Goal: Task Accomplishment & Management: Complete application form

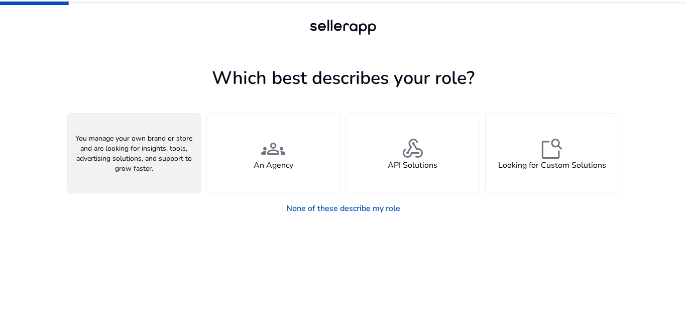
click at [147, 159] on div "person A Seller" at bounding box center [134, 153] width 134 height 79
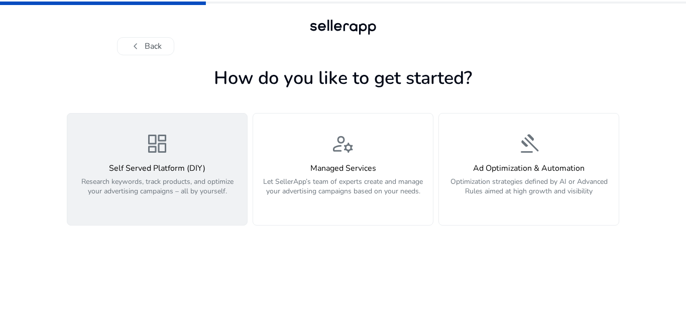
click at [157, 164] on h4 "Self Served Platform (DIY)" at bounding box center [157, 169] width 168 height 10
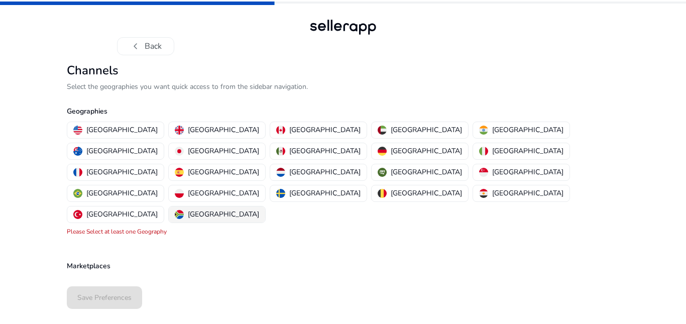
click at [184, 210] on img "button" at bounding box center [179, 214] width 9 height 9
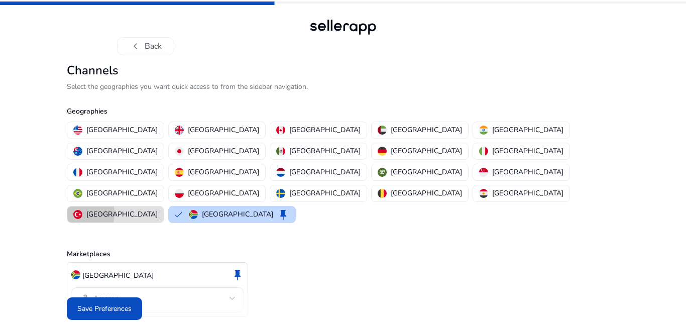
click at [82, 210] on img "button" at bounding box center [77, 214] width 9 height 9
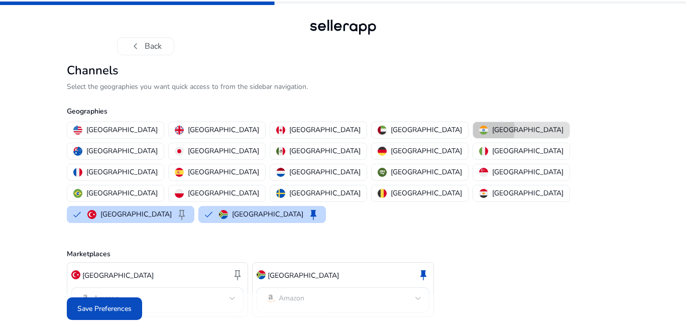
click at [479, 129] on img "button" at bounding box center [483, 130] width 9 height 9
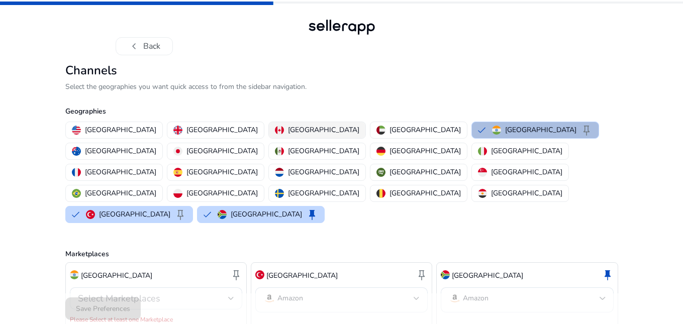
click at [275, 128] on img "button" at bounding box center [279, 130] width 9 height 9
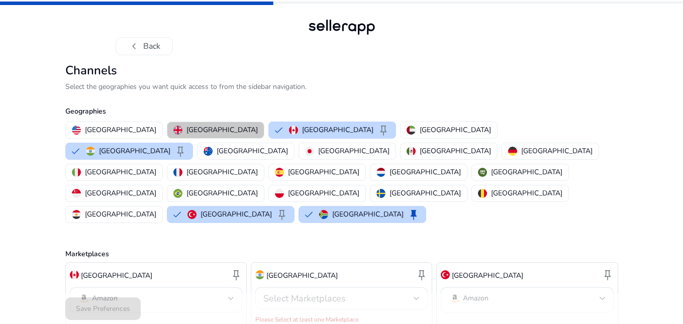
click at [196, 129] on p "[GEOGRAPHIC_DATA]" at bounding box center [221, 130] width 71 height 11
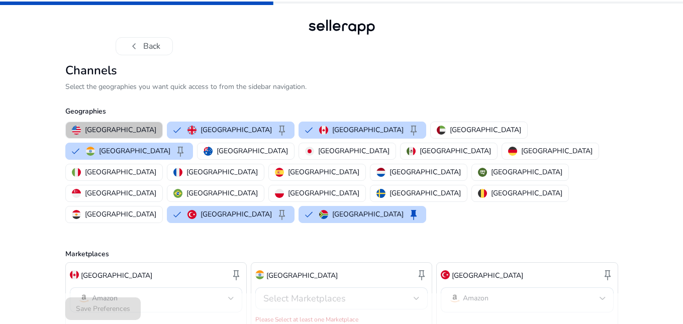
click at [117, 129] on p "[GEOGRAPHIC_DATA]" at bounding box center [120, 130] width 71 height 11
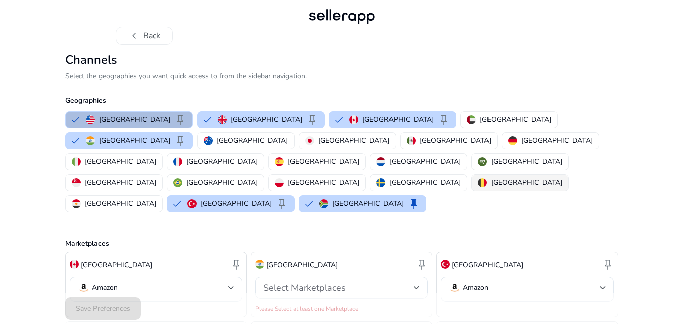
scroll to position [10, 0]
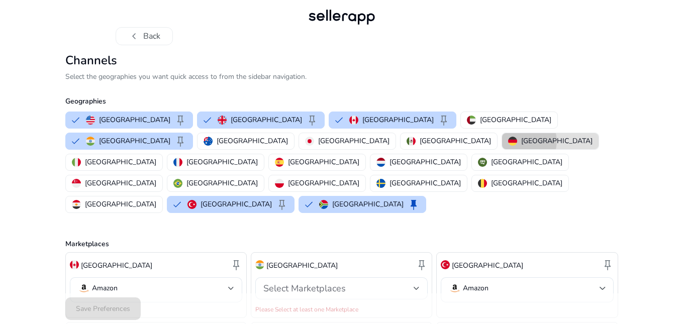
click at [521, 141] on p "[GEOGRAPHIC_DATA]" at bounding box center [556, 141] width 71 height 11
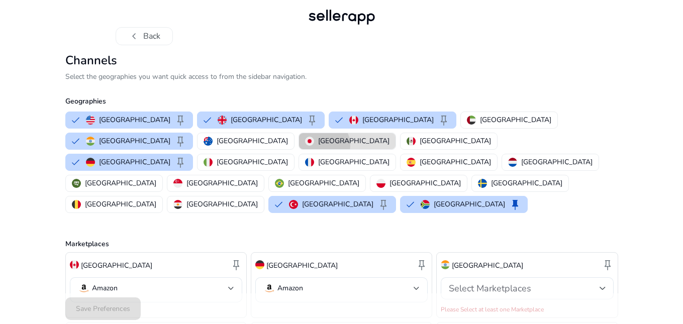
click at [318, 145] on p "[GEOGRAPHIC_DATA]" at bounding box center [353, 141] width 71 height 11
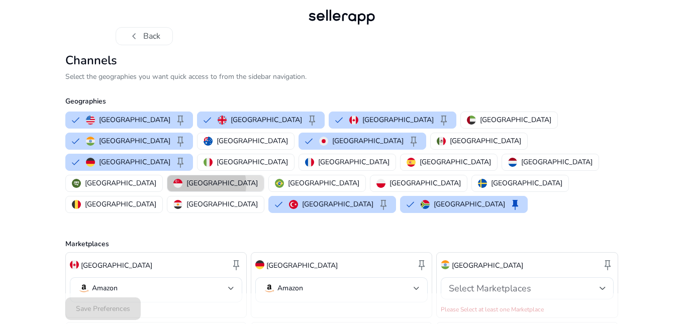
click at [186, 178] on p "[GEOGRAPHIC_DATA]" at bounding box center [221, 183] width 71 height 11
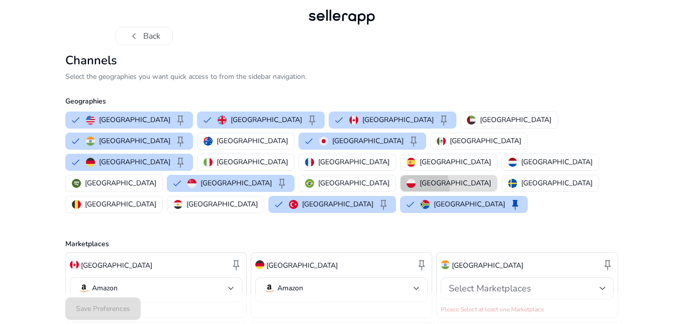
click at [400, 175] on button "[GEOGRAPHIC_DATA]" at bounding box center [448, 183] width 96 height 16
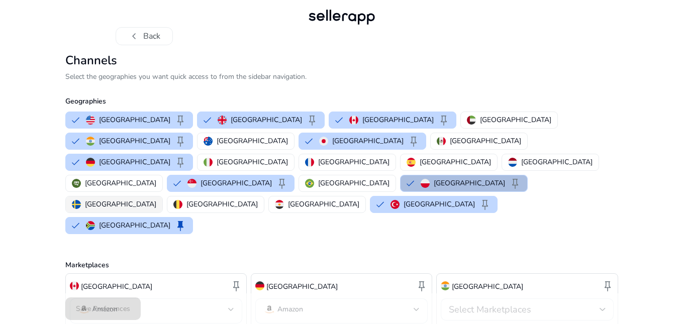
click at [156, 199] on div "[GEOGRAPHIC_DATA]" at bounding box center [114, 204] width 84 height 11
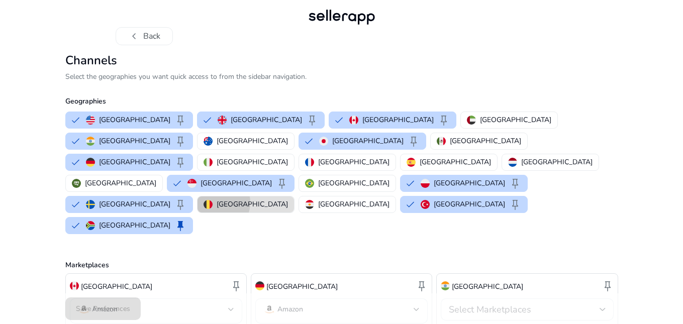
click at [288, 199] on p "[GEOGRAPHIC_DATA]" at bounding box center [252, 204] width 71 height 11
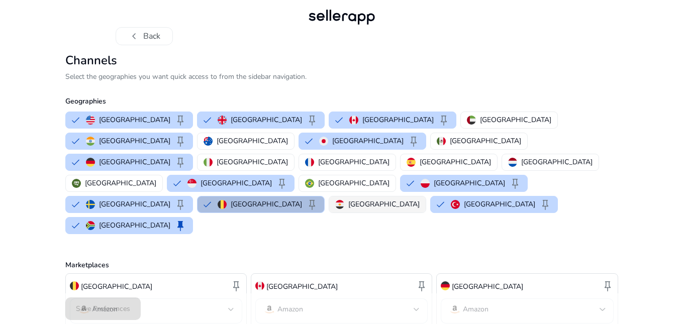
click at [344, 200] on img "button" at bounding box center [339, 204] width 9 height 9
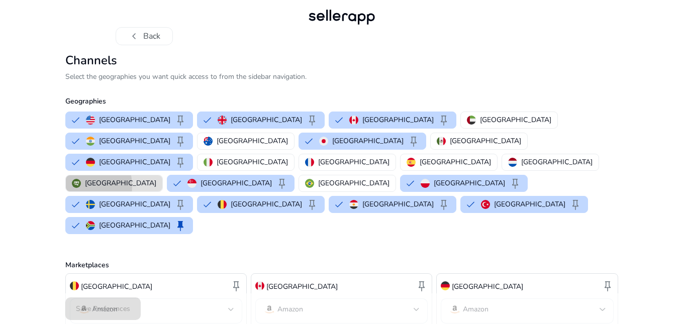
click at [156, 178] on div "[GEOGRAPHIC_DATA]" at bounding box center [114, 183] width 84 height 11
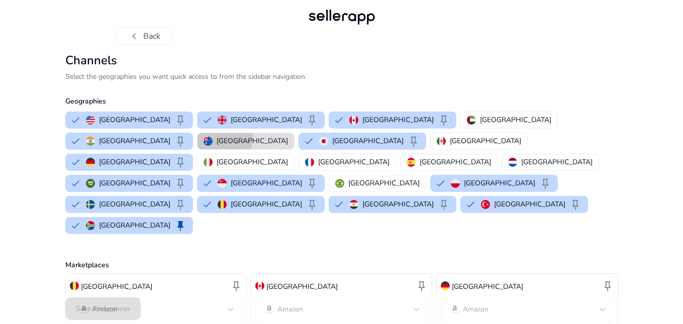
click at [288, 136] on div "[GEOGRAPHIC_DATA]" at bounding box center [246, 141] width 84 height 11
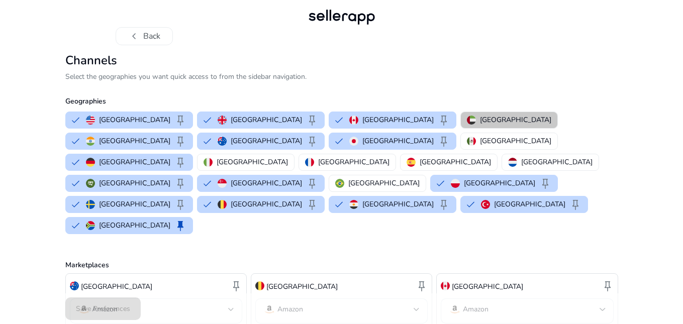
click at [480, 120] on p "[GEOGRAPHIC_DATA]" at bounding box center [515, 120] width 71 height 11
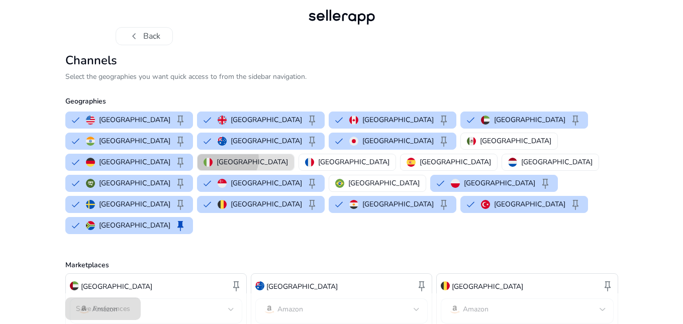
click at [288, 157] on p "[GEOGRAPHIC_DATA]" at bounding box center [252, 162] width 71 height 11
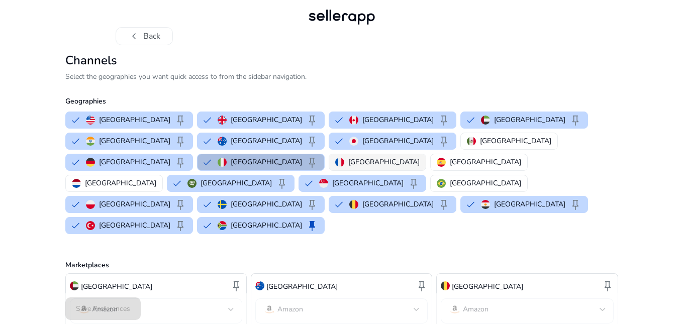
click at [426, 154] on button "[GEOGRAPHIC_DATA]" at bounding box center [377, 162] width 96 height 16
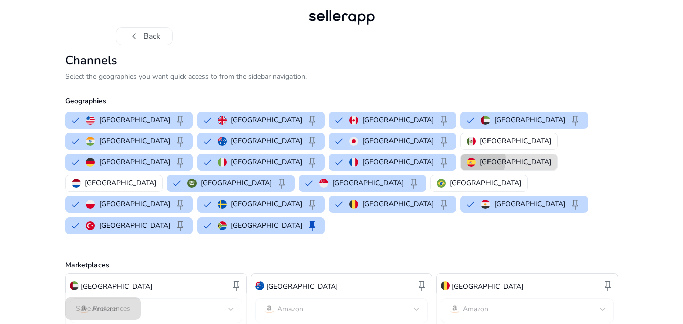
click at [544, 157] on div "[GEOGRAPHIC_DATA]" at bounding box center [509, 162] width 84 height 11
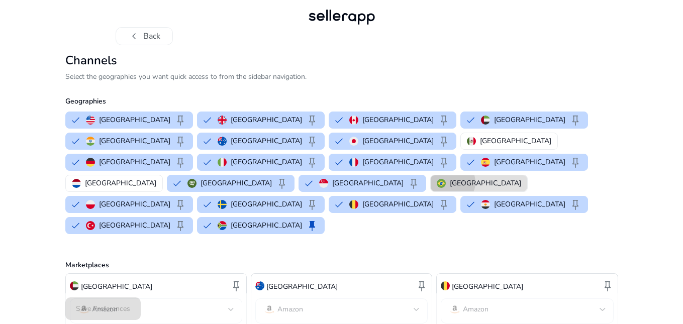
click at [450, 178] on p "[GEOGRAPHIC_DATA]" at bounding box center [485, 183] width 71 height 11
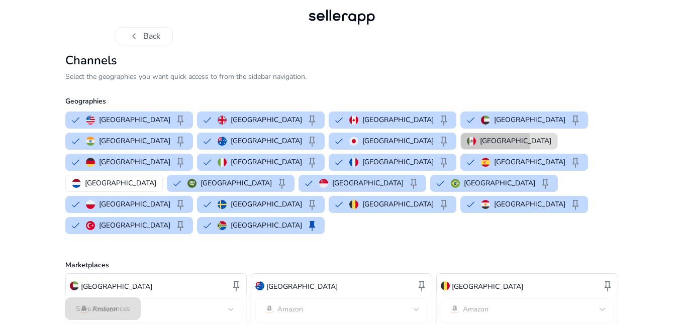
click at [480, 143] on p "[GEOGRAPHIC_DATA]" at bounding box center [515, 141] width 71 height 11
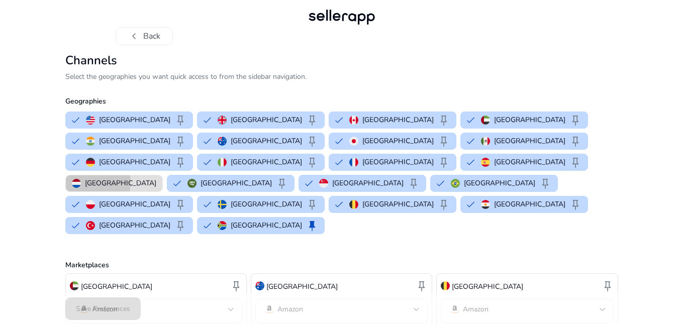
click at [156, 178] on p "[GEOGRAPHIC_DATA]" at bounding box center [120, 183] width 71 height 11
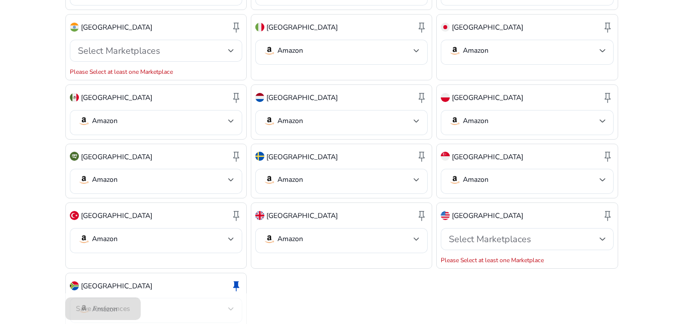
scroll to position [445, 0]
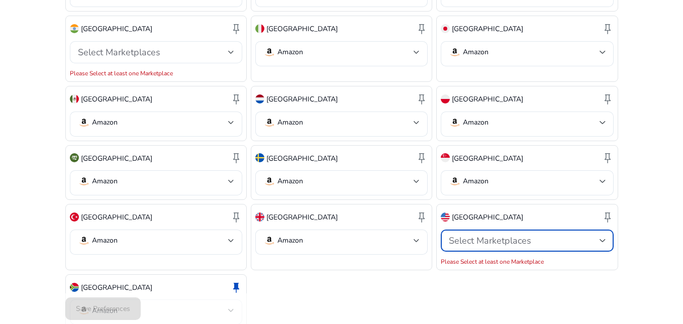
click at [484, 235] on span "Select Marketplaces" at bounding box center [490, 241] width 82 height 12
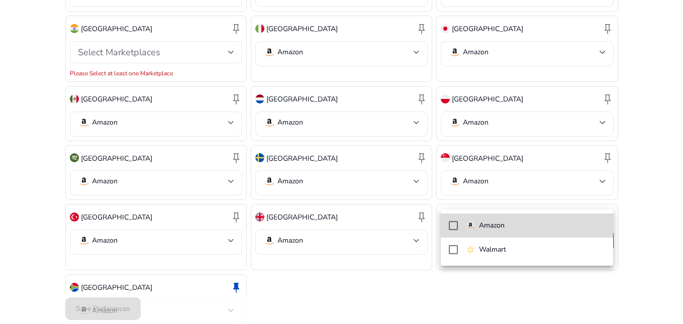
click at [484, 229] on p "Amazon" at bounding box center [492, 225] width 26 height 11
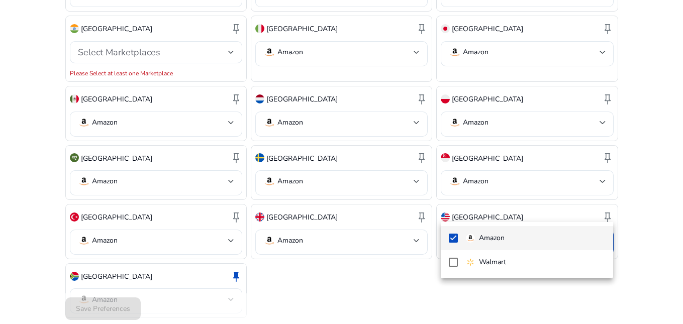
scroll to position [435, 0]
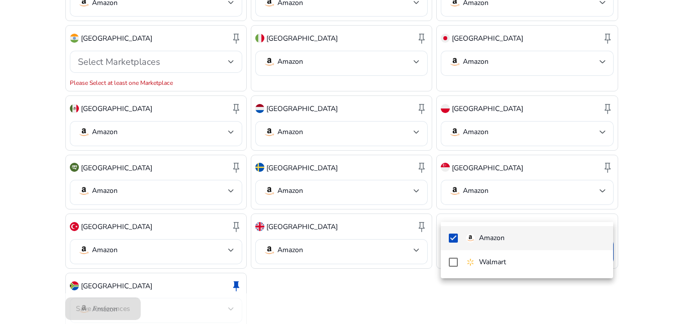
click at [399, 272] on div at bounding box center [341, 162] width 683 height 324
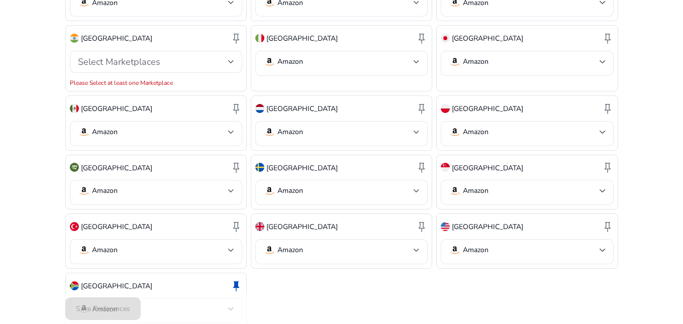
click at [92, 307] on div "Save Preferences" at bounding box center [341, 308] width 553 height 31
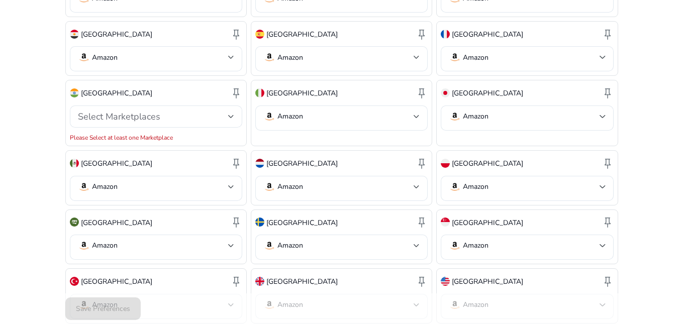
scroll to position [380, 0]
click at [217, 112] on div "Select Marketplaces" at bounding box center [153, 117] width 150 height 11
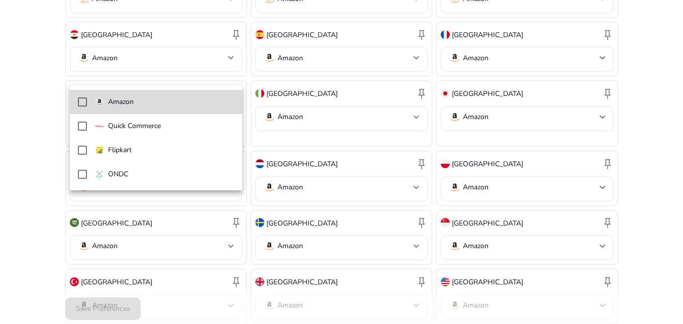
click at [168, 106] on span "Amazon" at bounding box center [164, 101] width 139 height 11
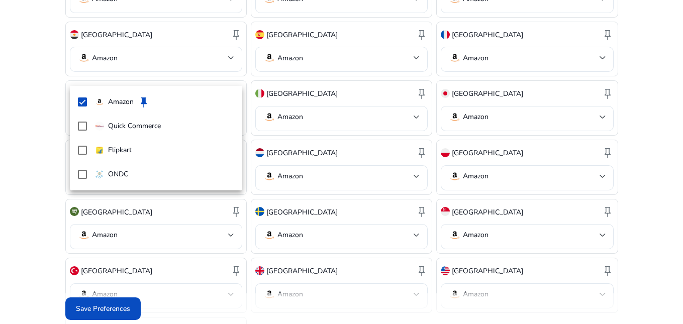
click at [301, 292] on div at bounding box center [341, 162] width 683 height 324
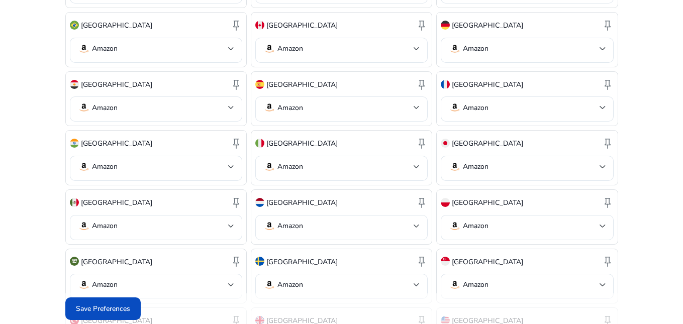
scroll to position [424, 0]
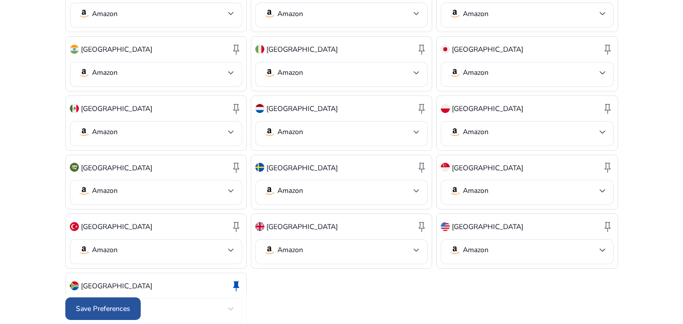
click at [131, 308] on span at bounding box center [102, 309] width 75 height 24
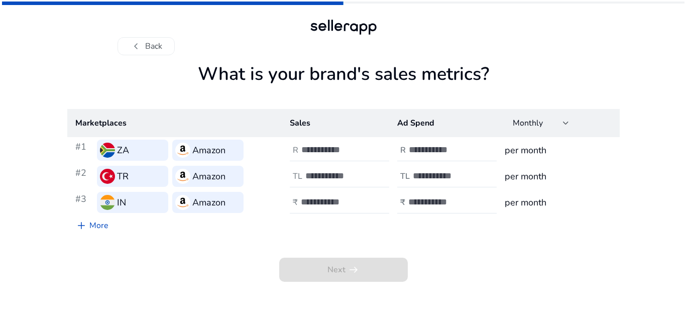
scroll to position [0, 0]
